Goal: Check status: Check status

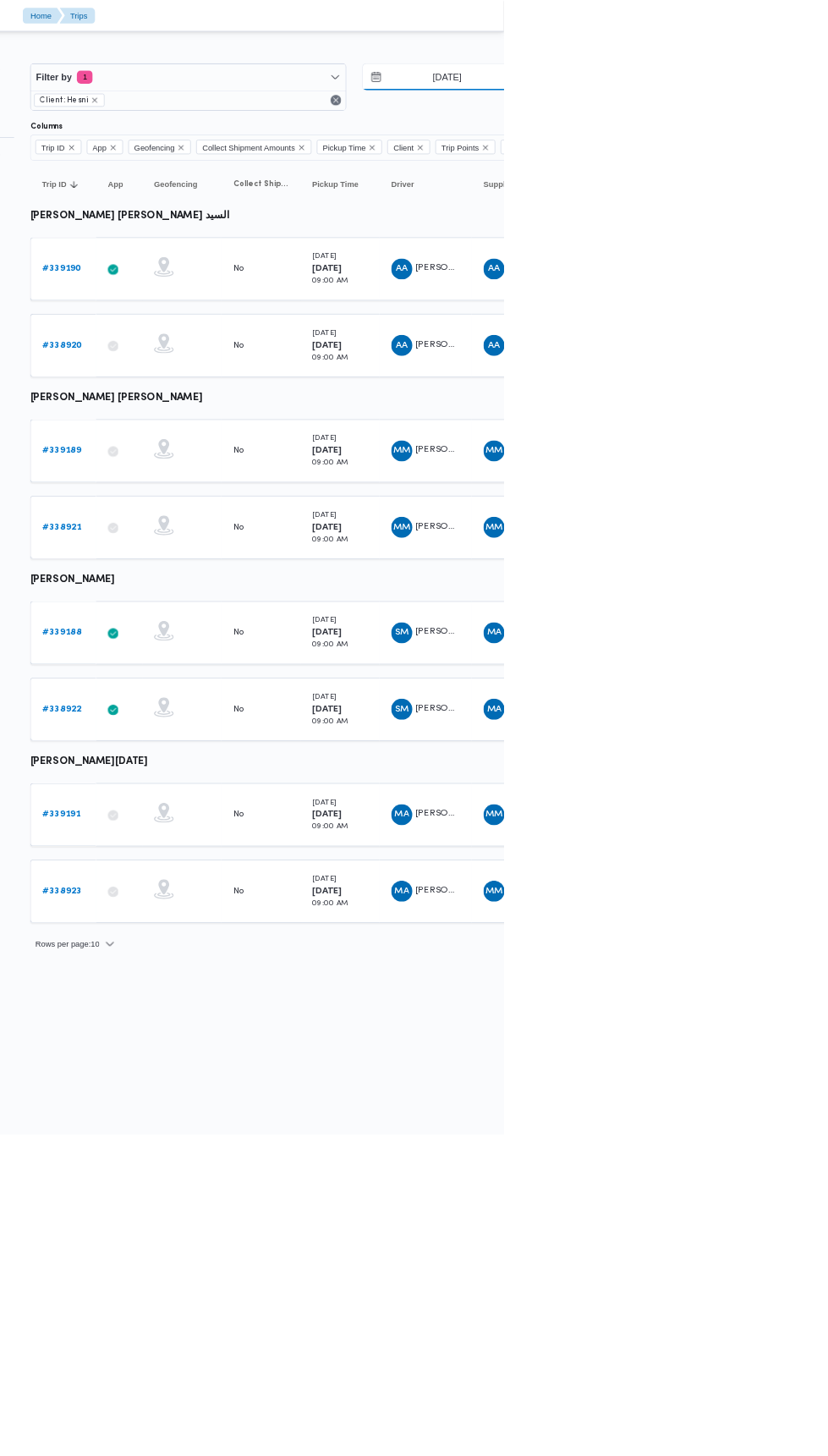
click at [749, 98] on input "[DATE]" at bounding box center [743, 99] width 192 height 34
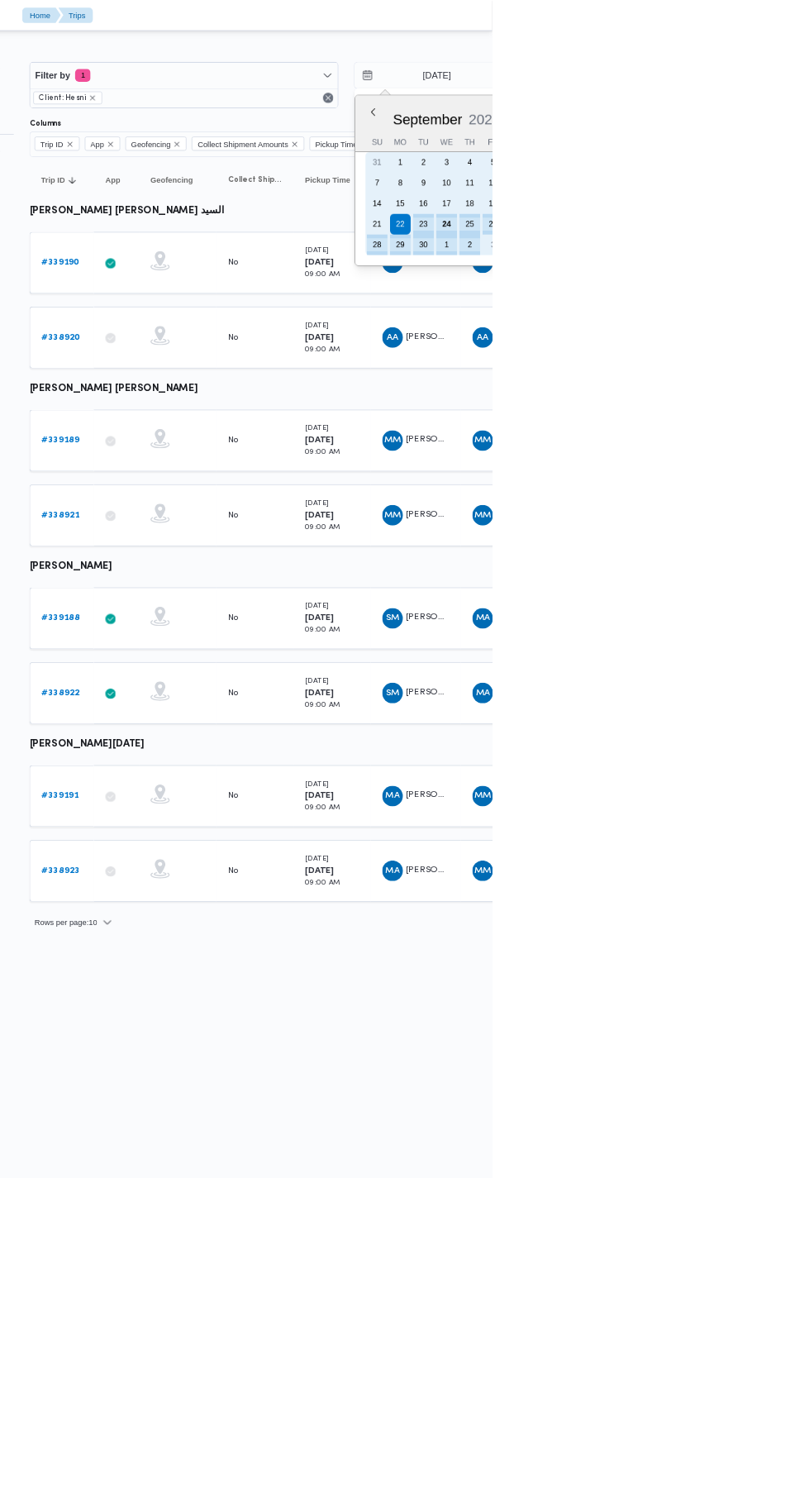
click at [724, 296] on div "23" at bounding box center [720, 287] width 26 height 26
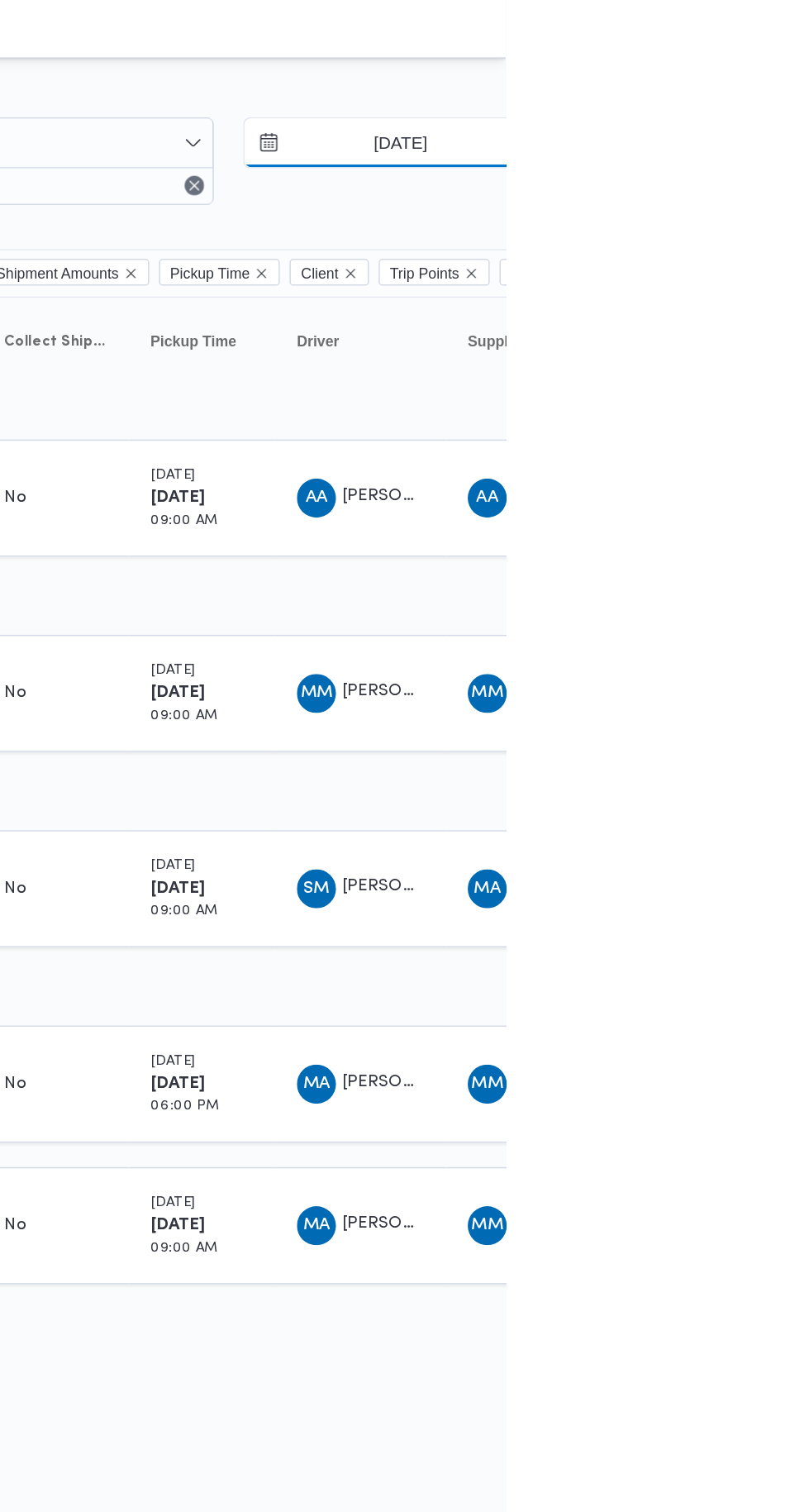
click at [758, 98] on input "[DATE]" at bounding box center [726, 97] width 187 height 33
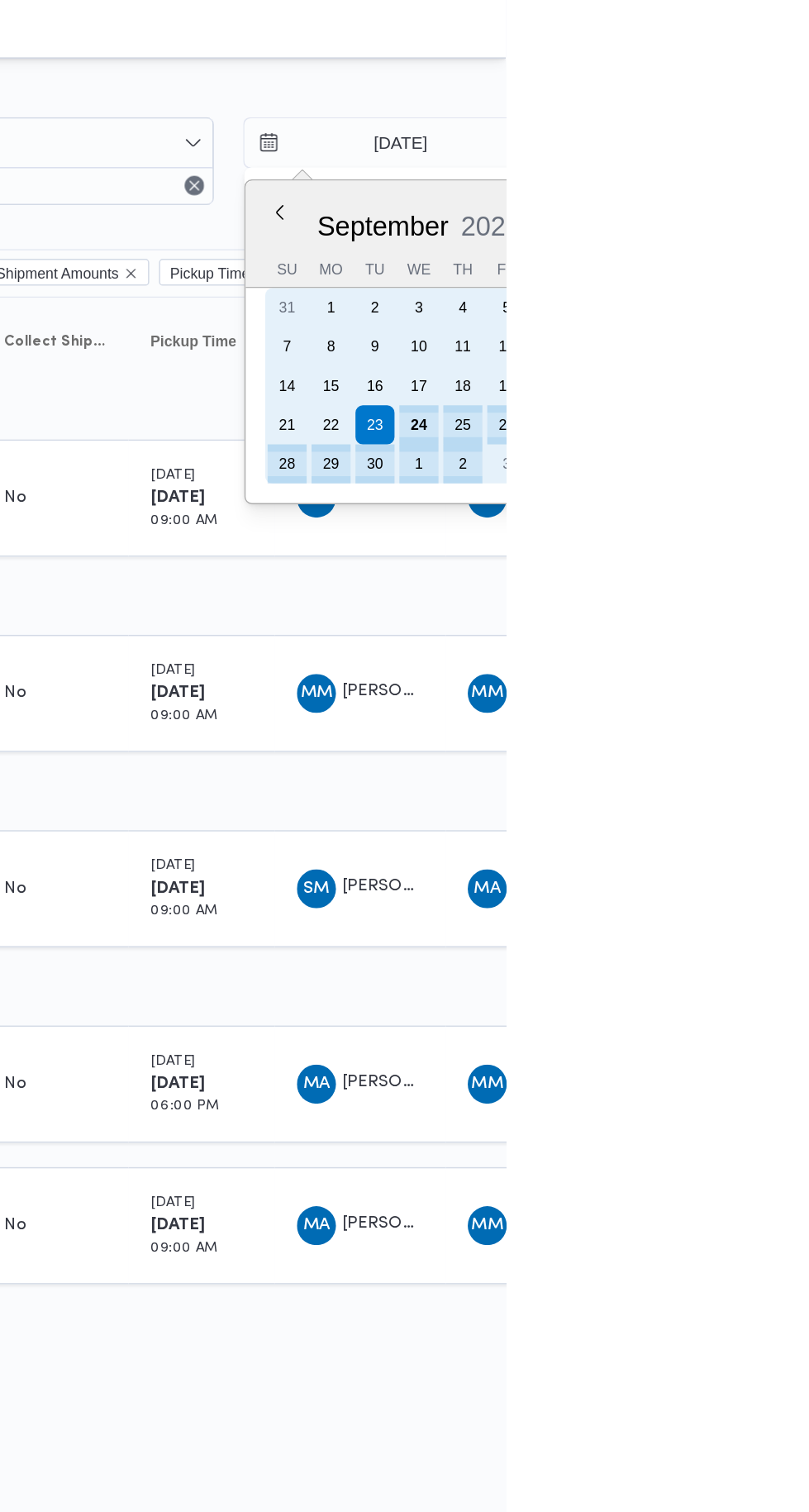
click at [745, 289] on div "24" at bounding box center [750, 287] width 26 height 26
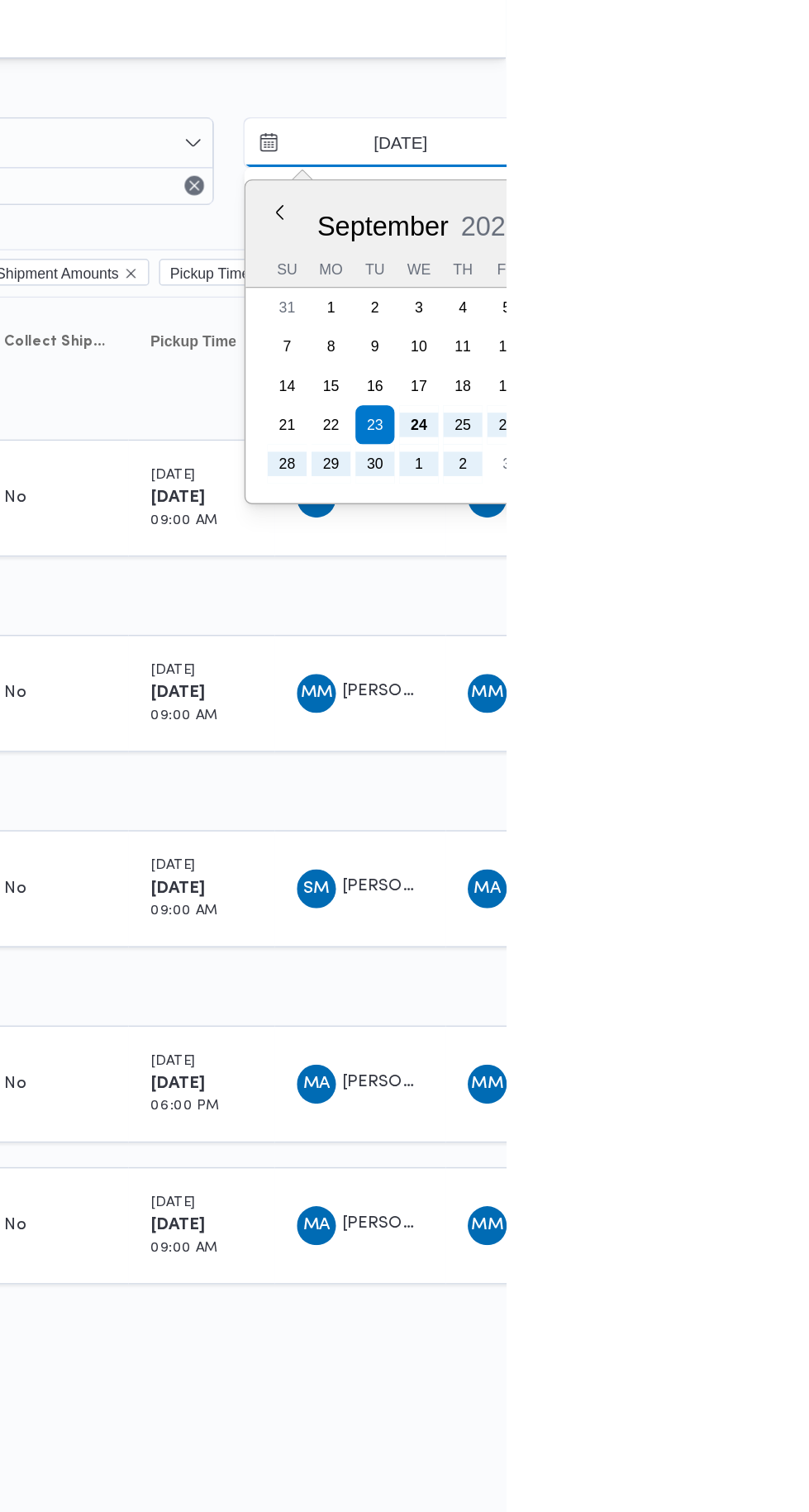
type input "[DATE]"
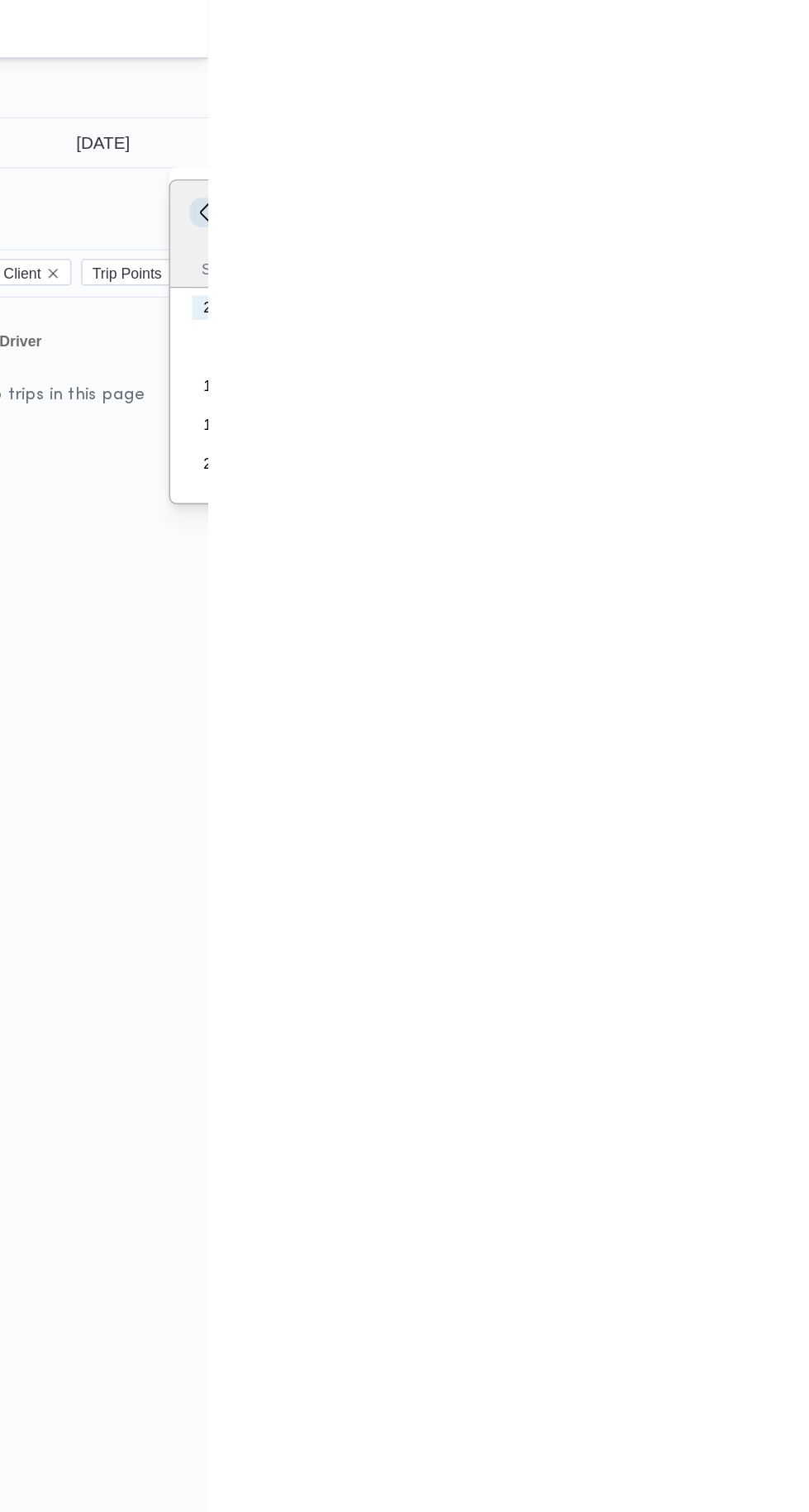
click at [798, 143] on button "Previous Month" at bounding box center [806, 143] width 15 height 15
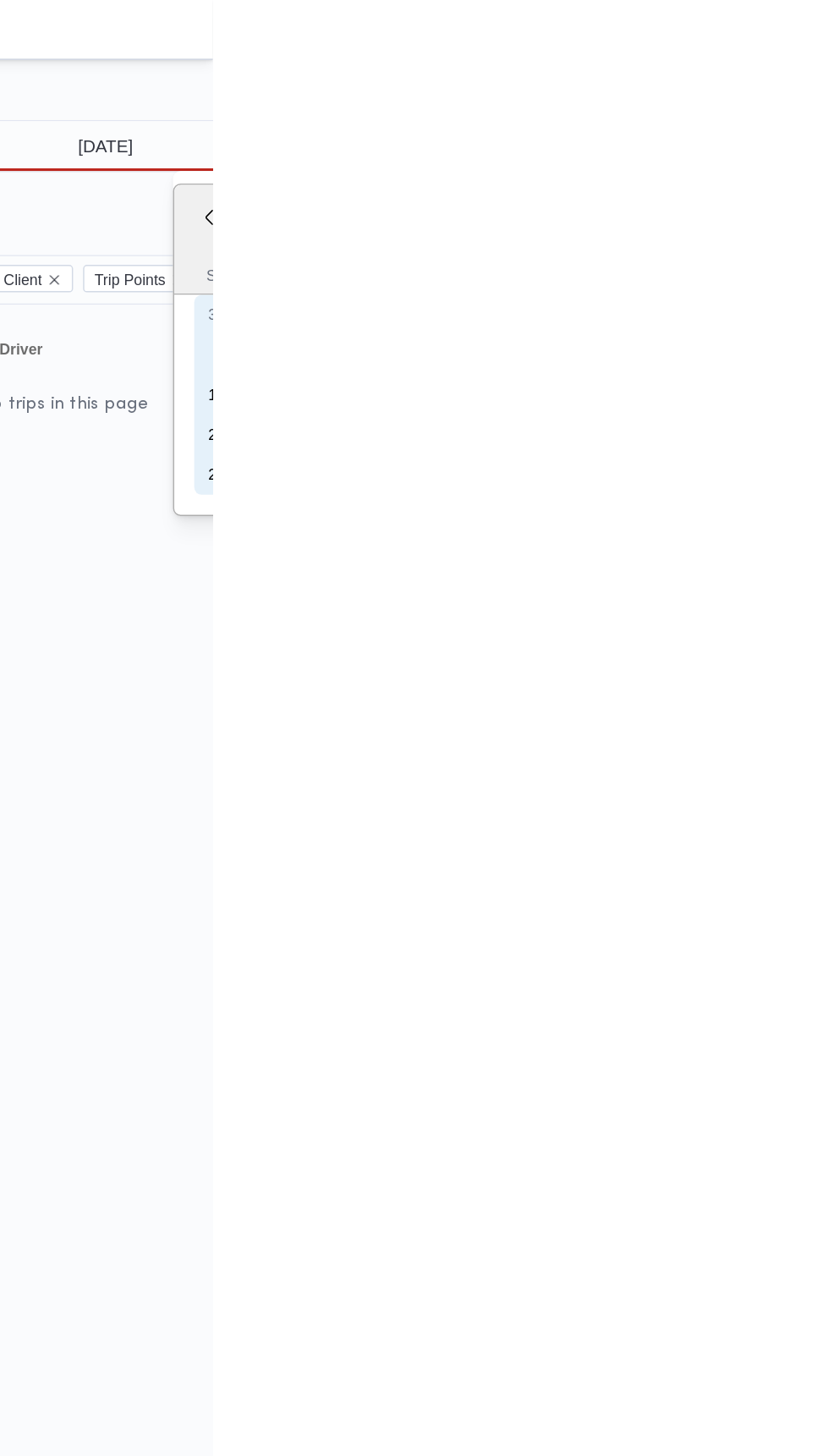
type input "[DATE]"
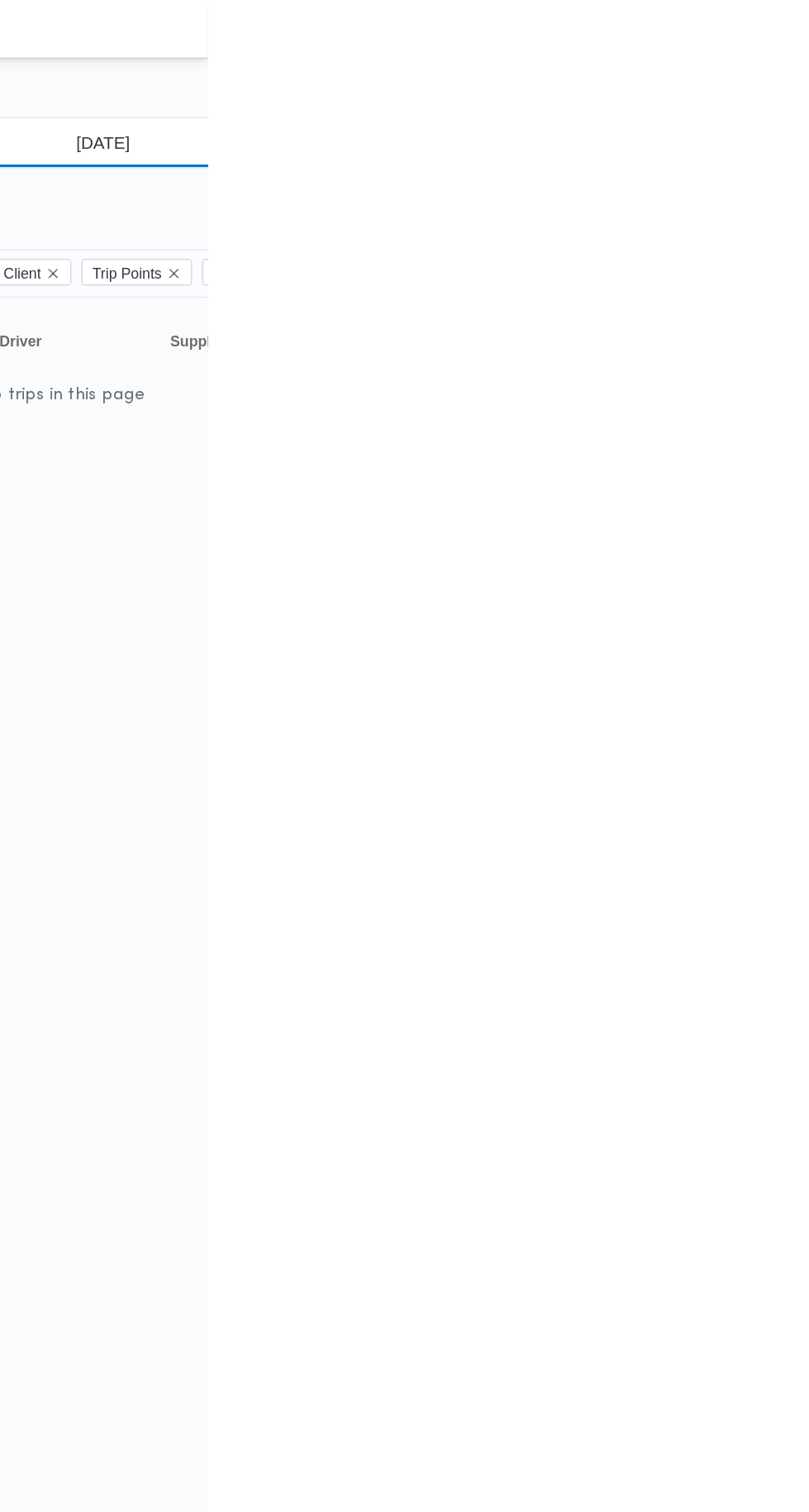
click at [739, 100] on input "[DATE]" at bounding box center [726, 97] width 187 height 33
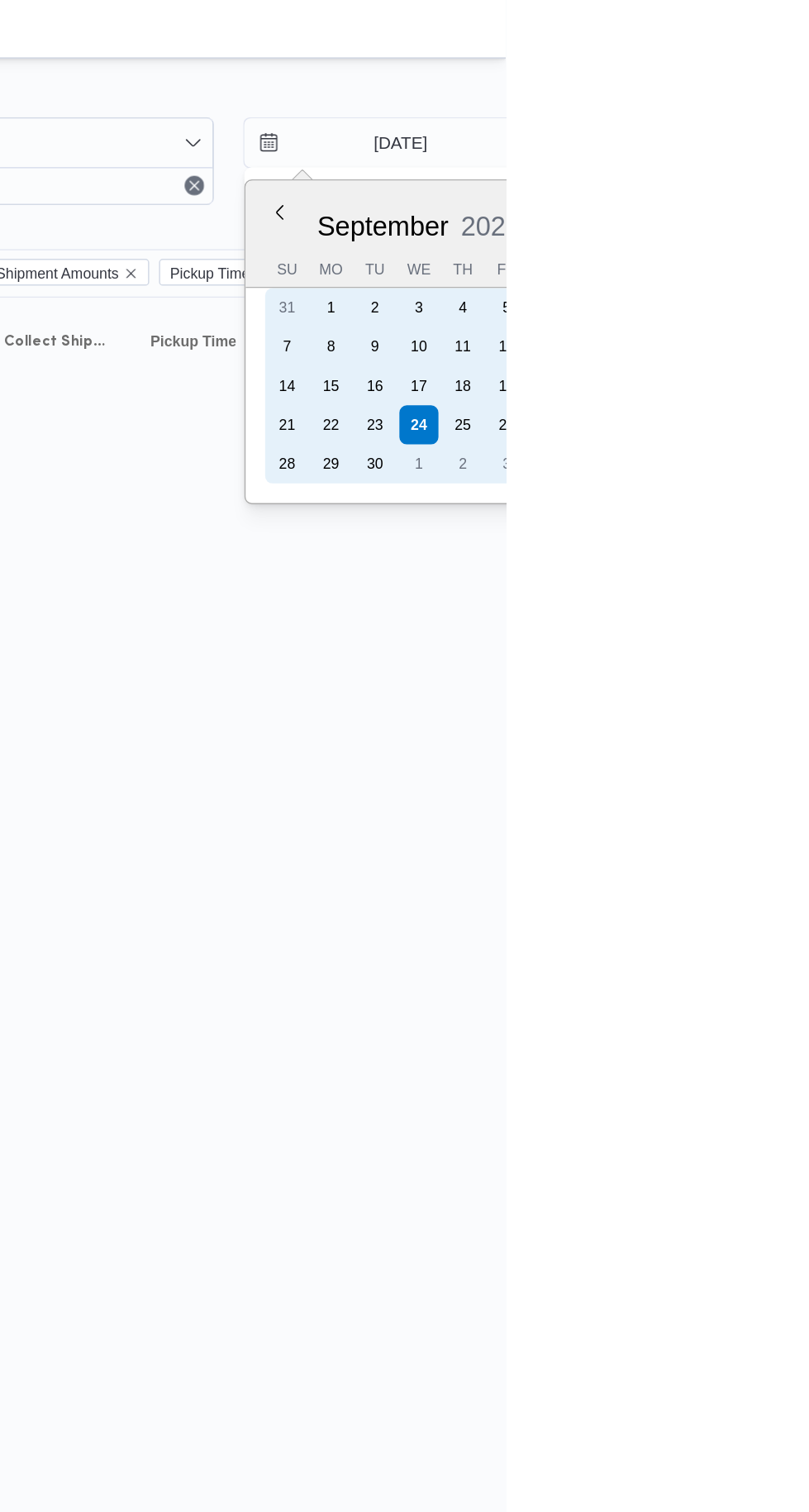
click at [717, 291] on div "23" at bounding box center [720, 287] width 26 height 26
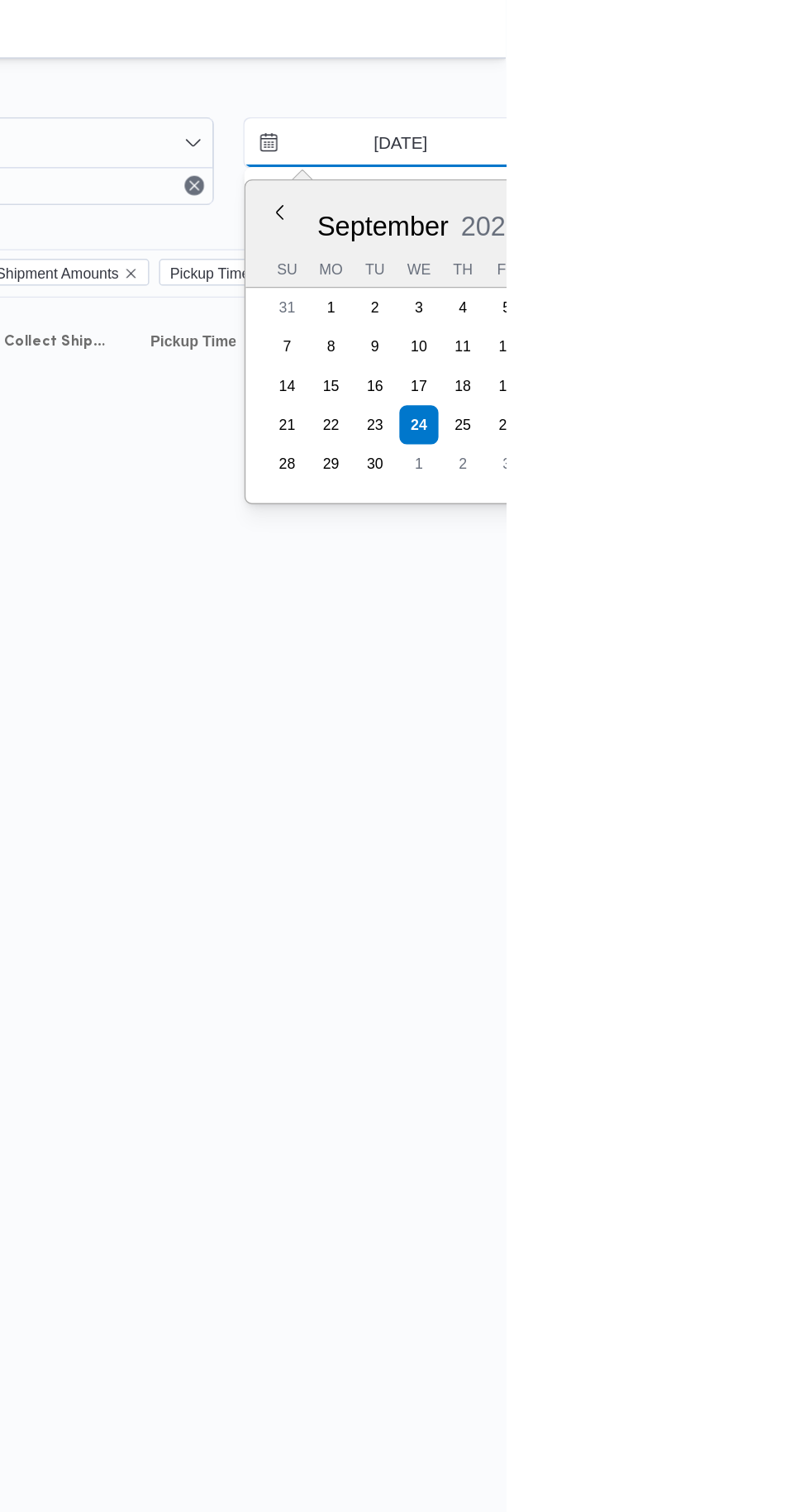
type input "[DATE]"
